Goal: Understand process/instructions

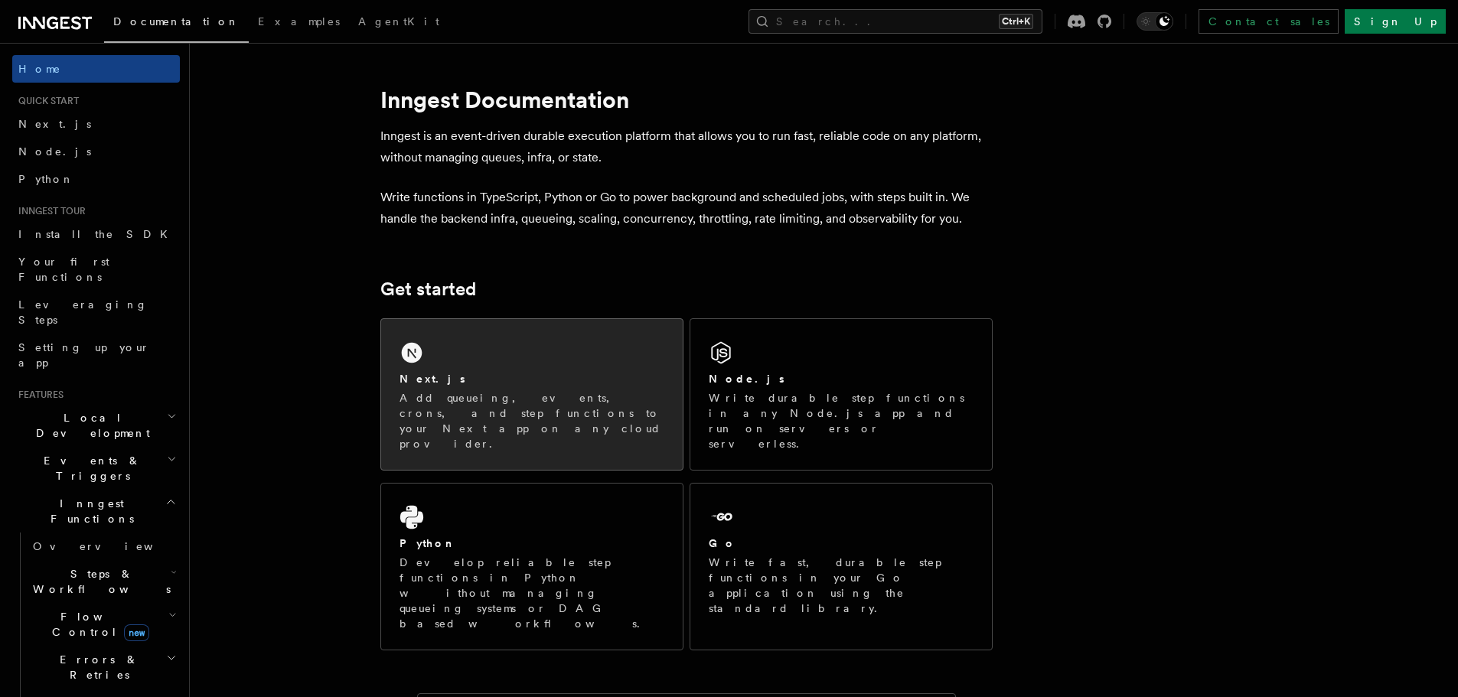
click at [598, 385] on div "Next.js" at bounding box center [531, 379] width 265 height 16
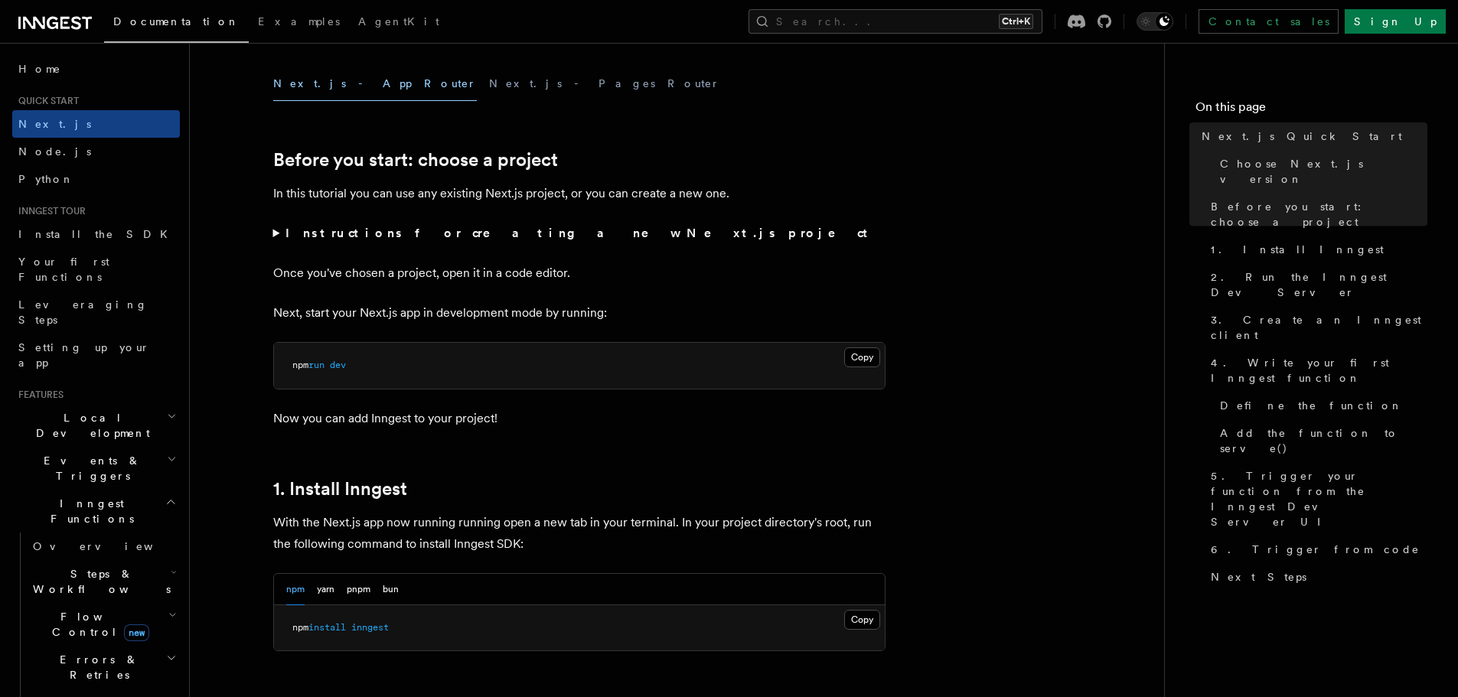
scroll to position [459, 0]
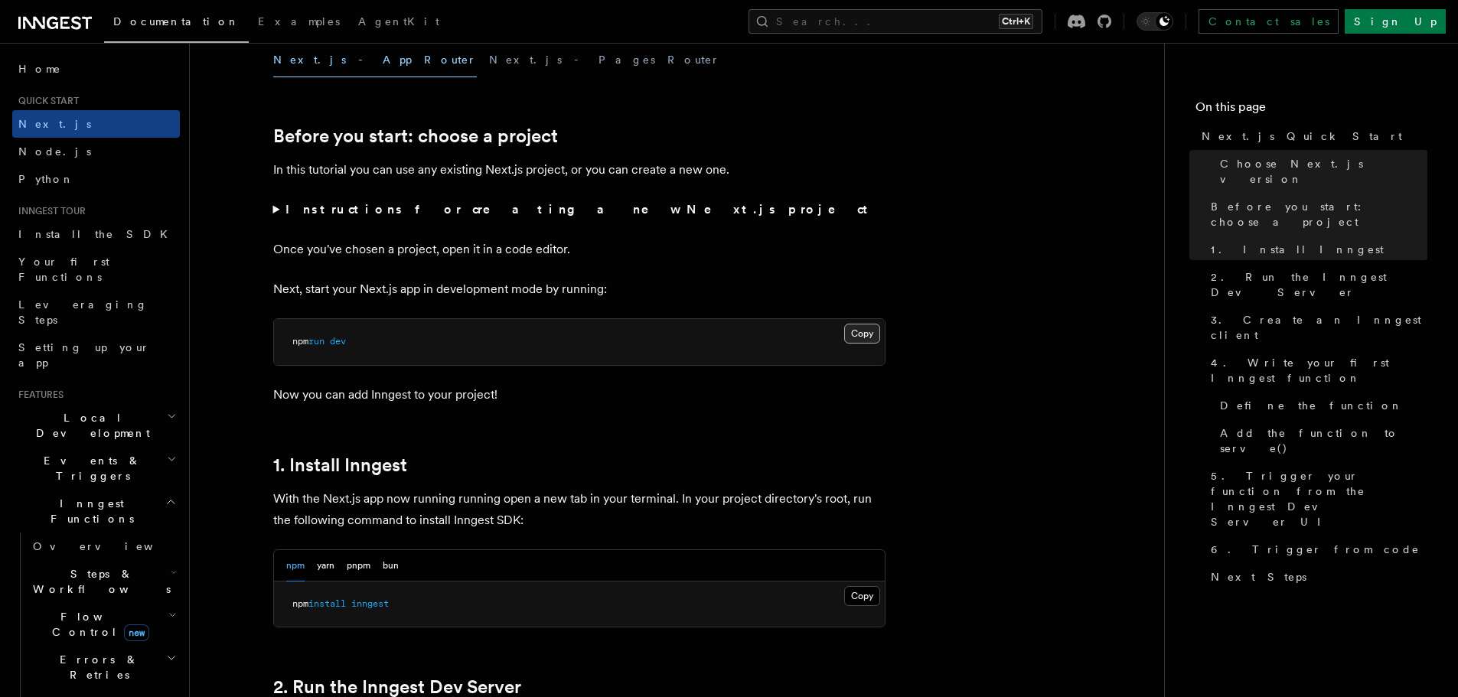
click at [859, 337] on button "Copy Copied" at bounding box center [862, 334] width 36 height 20
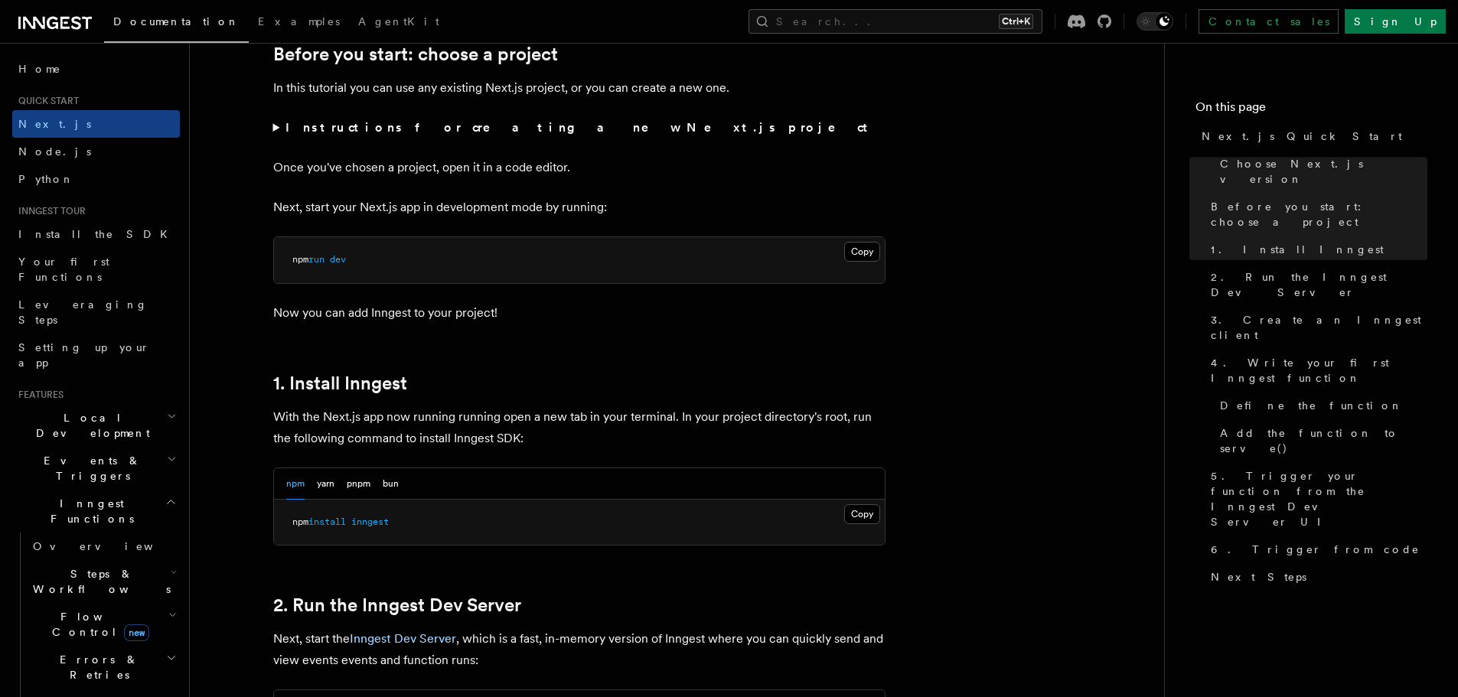
scroll to position [689, 0]
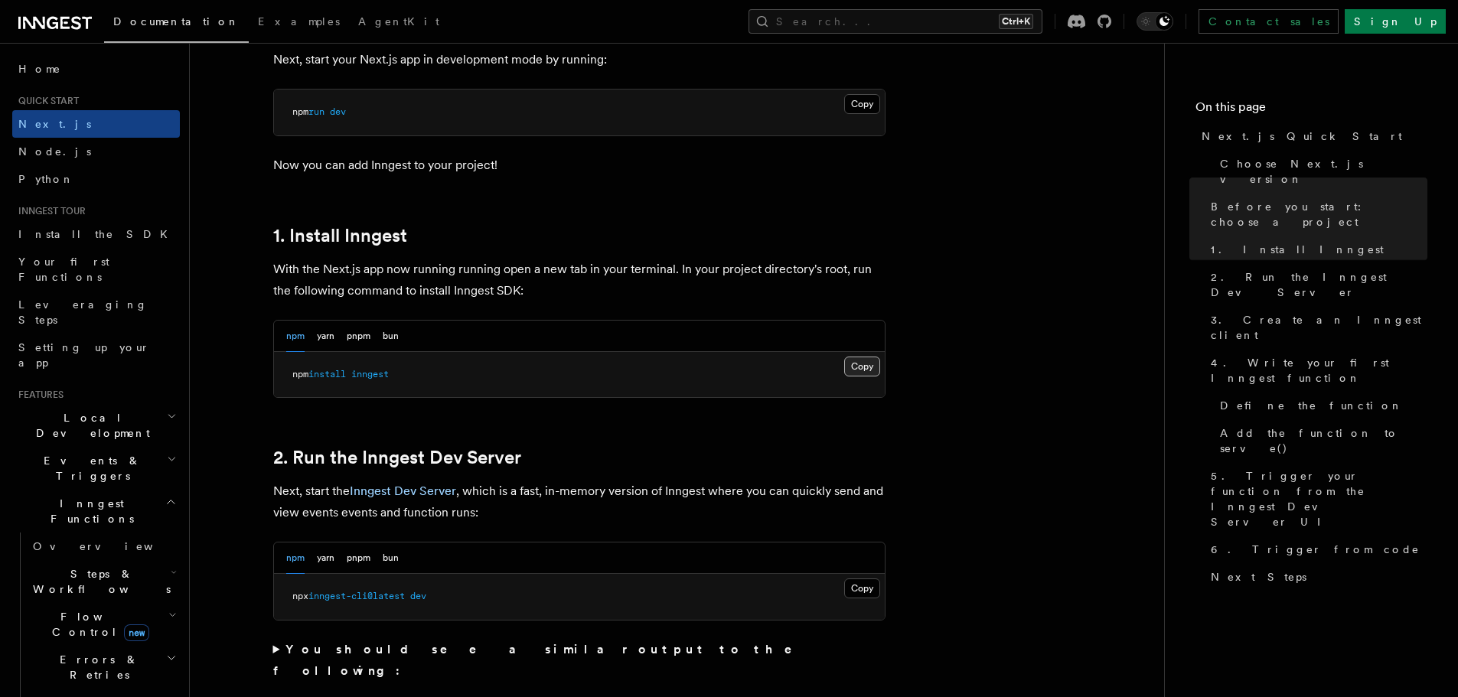
click at [852, 357] on button "Copy Copied" at bounding box center [862, 367] width 36 height 20
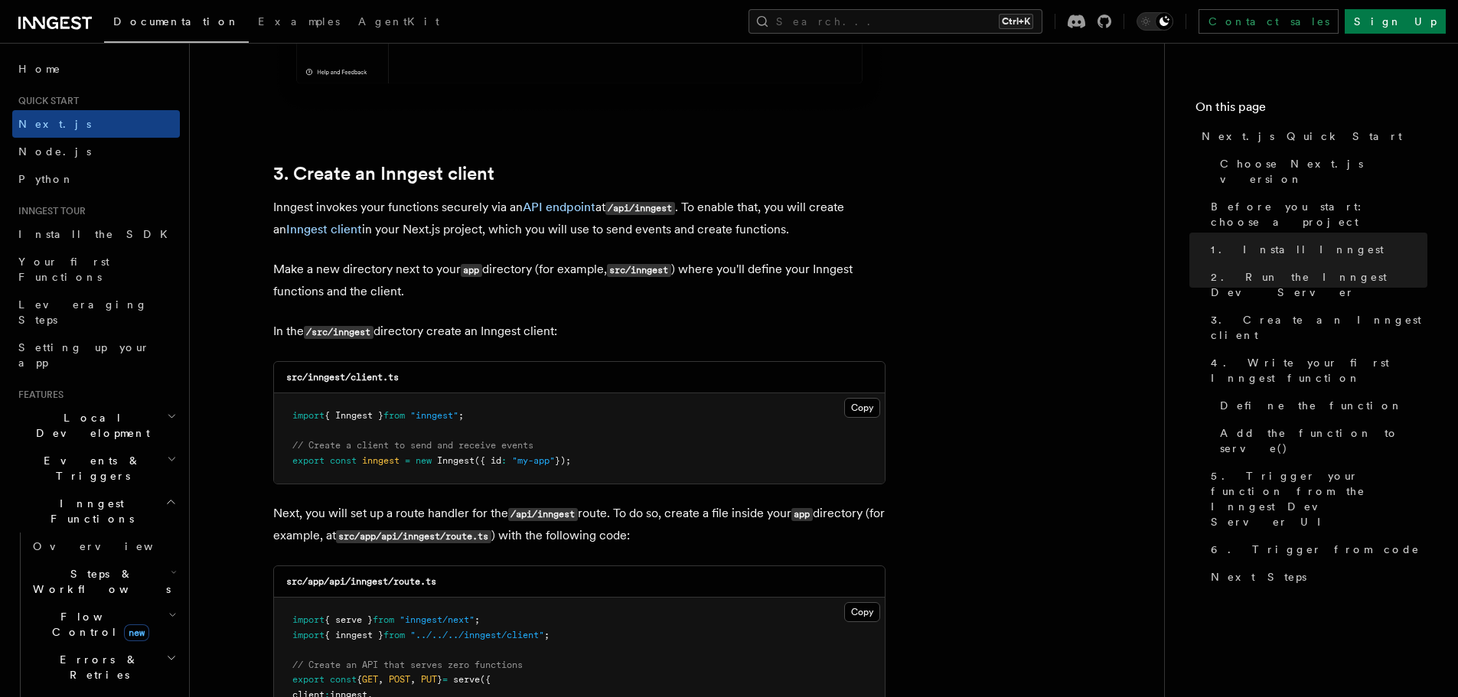
scroll to position [1836, 0]
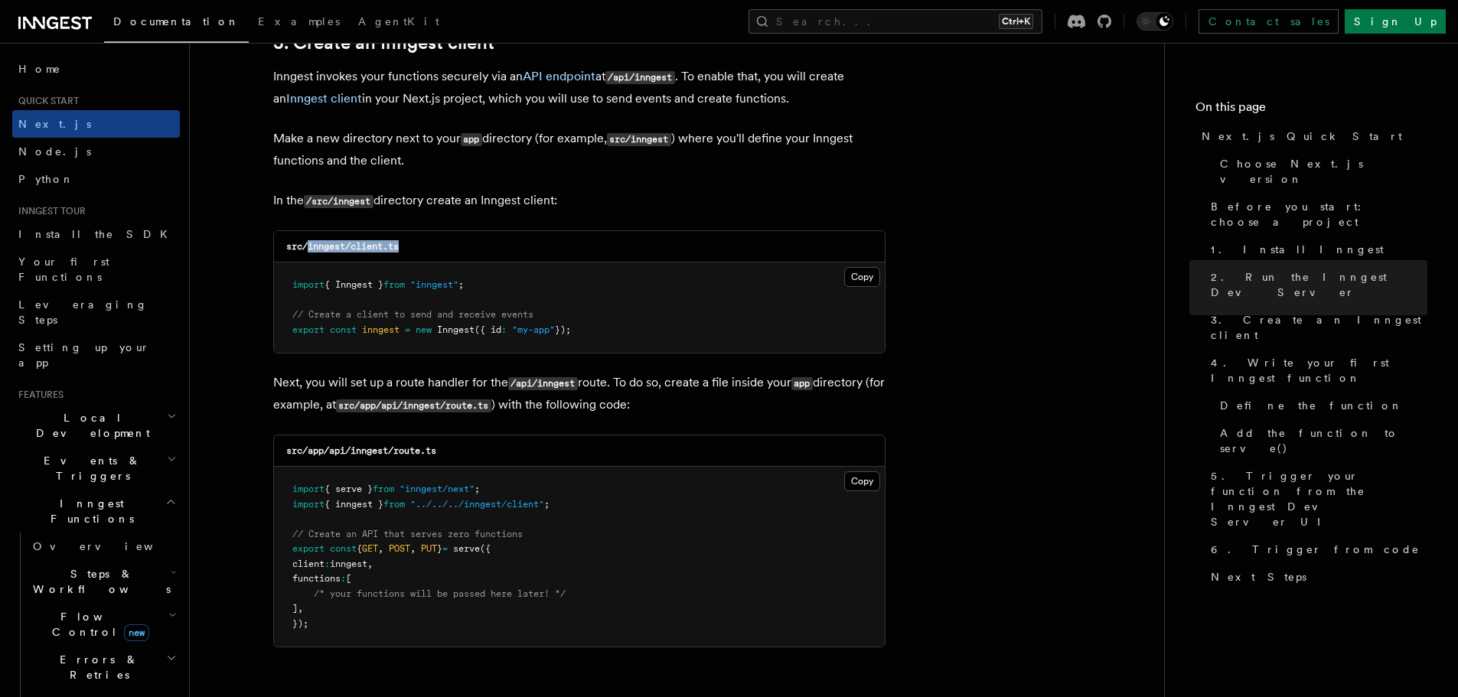
drag, startPoint x: 308, startPoint y: 250, endPoint x: 443, endPoint y: 249, distance: 135.4
click at [443, 249] on div "src/inngest/client.ts" at bounding box center [579, 246] width 611 height 31
copy code "inngest/client.ts"
click at [860, 285] on button "Copy Copied" at bounding box center [862, 277] width 36 height 20
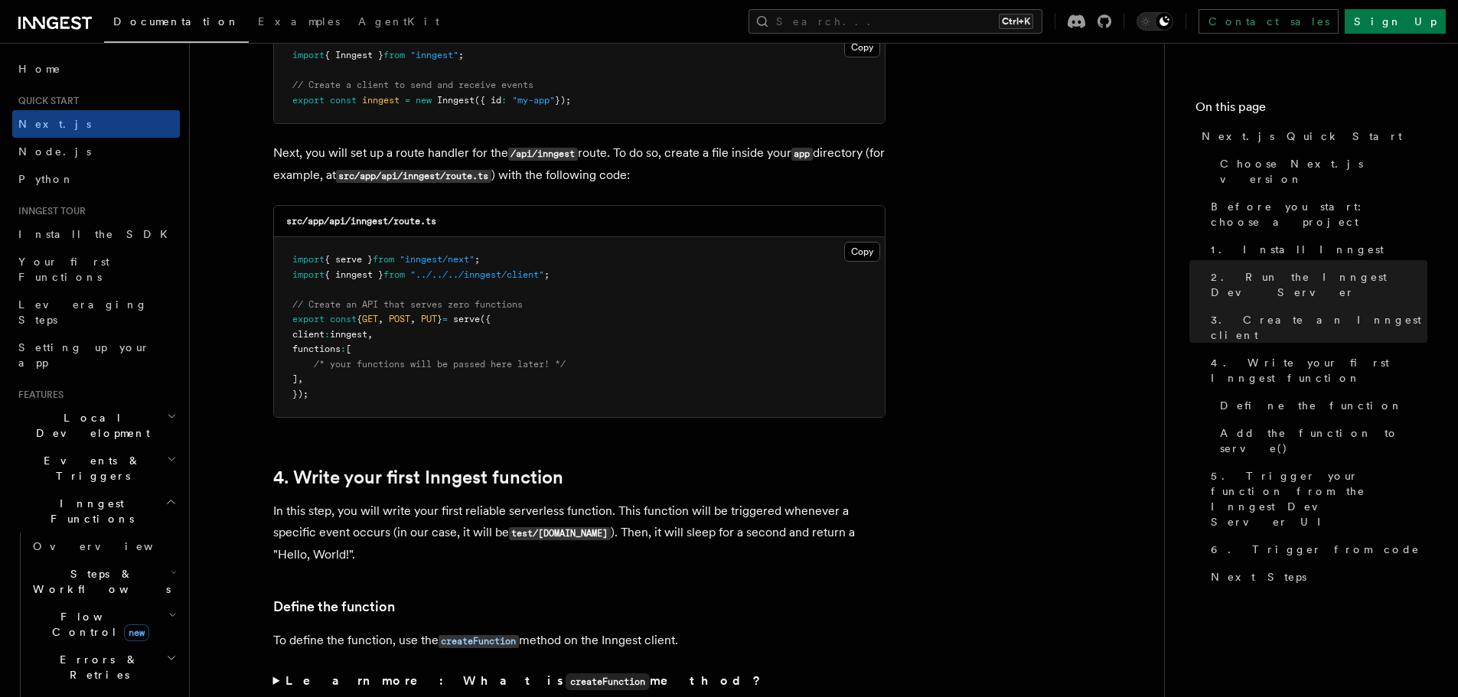
scroll to position [1989, 0]
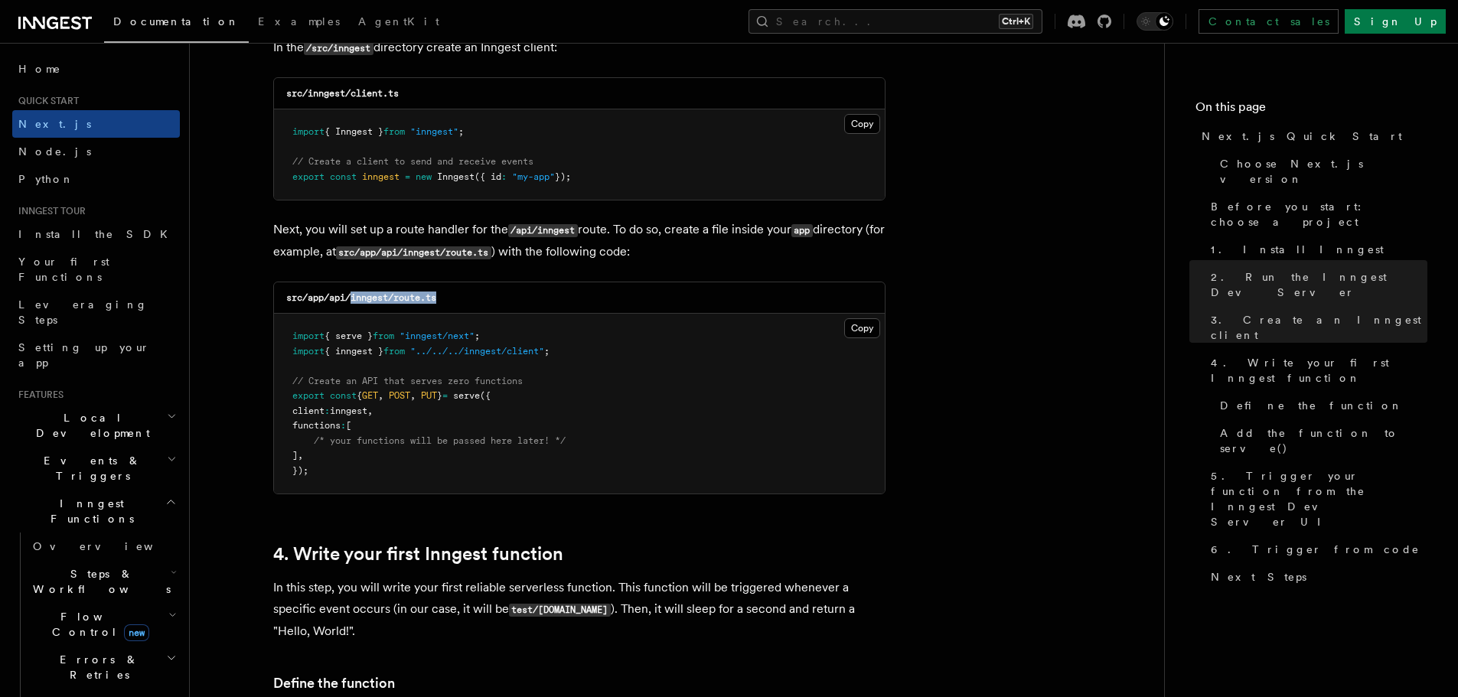
drag, startPoint x: 353, startPoint y: 298, endPoint x: 507, endPoint y: 300, distance: 153.0
click at [507, 300] on div "src/app/api/inngest/route.ts" at bounding box center [579, 297] width 611 height 31
copy code "inngest/route.ts"
click at [865, 323] on button "Copy Copied" at bounding box center [862, 328] width 36 height 20
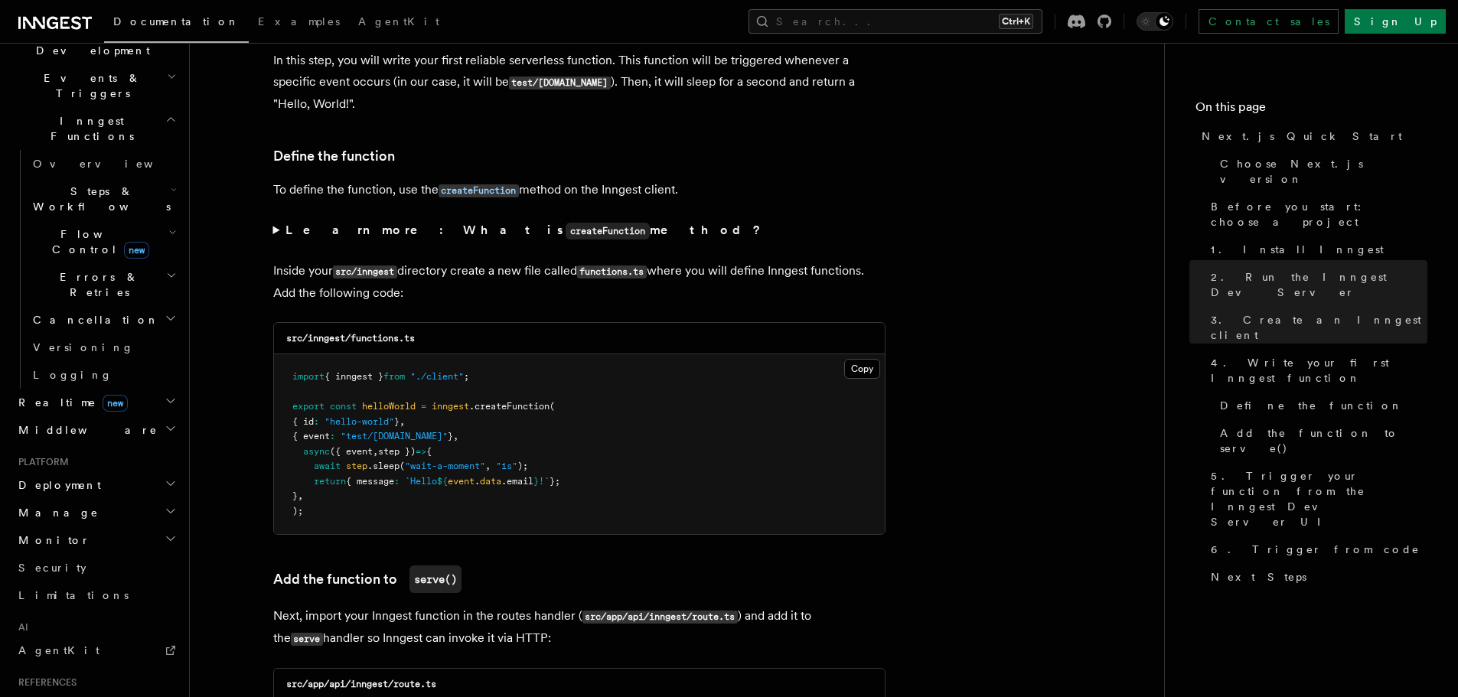
scroll to position [2525, 0]
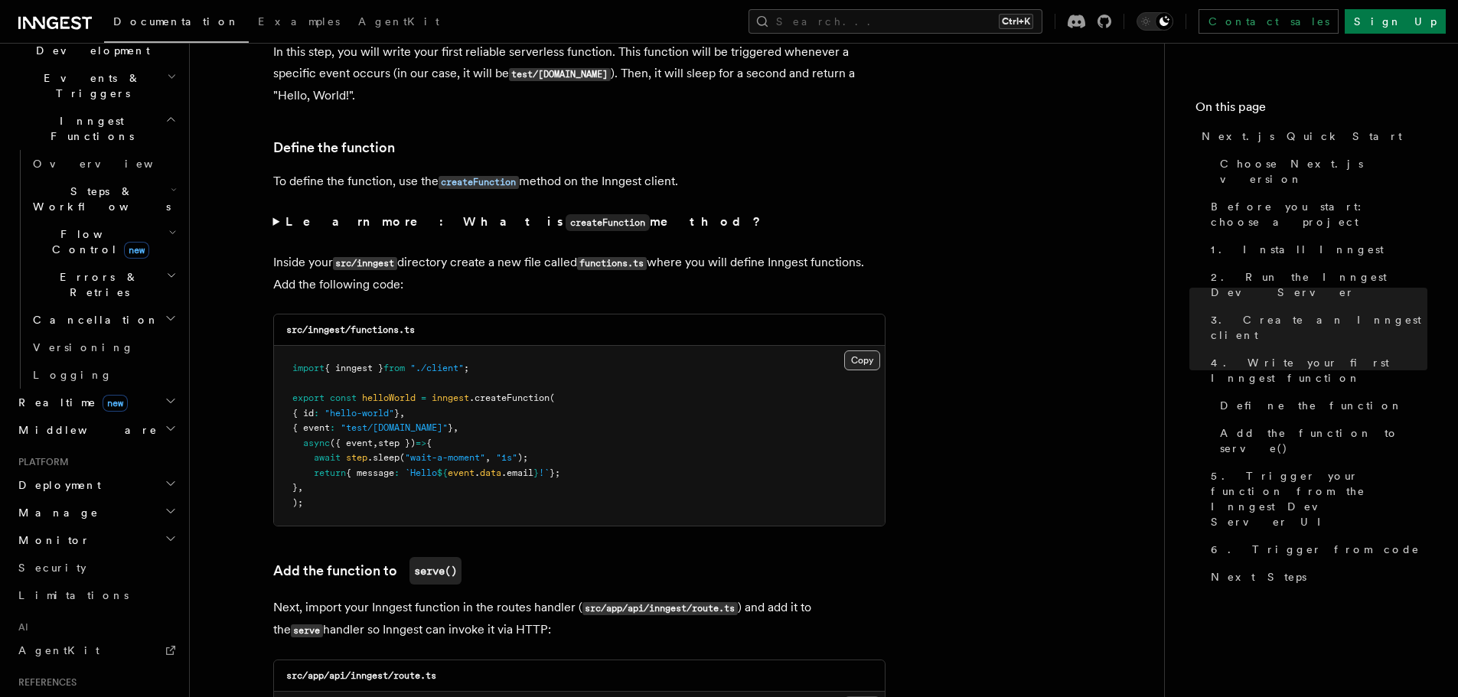
click at [860, 355] on button "Copy Copied" at bounding box center [862, 360] width 36 height 20
